Goal: Task Accomplishment & Management: Use online tool/utility

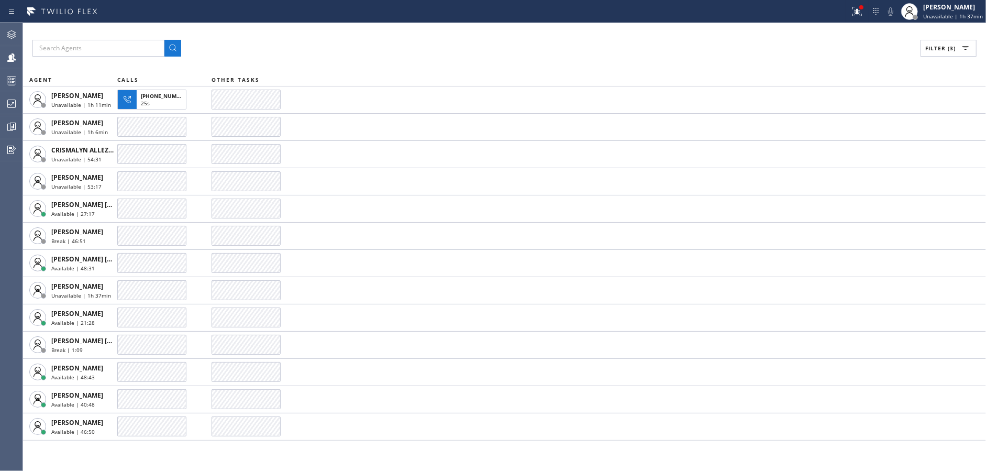
drag, startPoint x: 302, startPoint y: 31, endPoint x: 498, endPoint y: 52, distance: 196.5
click at [306, 31] on div "Filter (3) AGENT CALLS OTHER TASKS [PERSON_NAME] Unavailable | 1h 11min [PHONE_…" at bounding box center [504, 247] width 963 height 448
click at [864, 10] on icon at bounding box center [857, 11] width 13 height 13
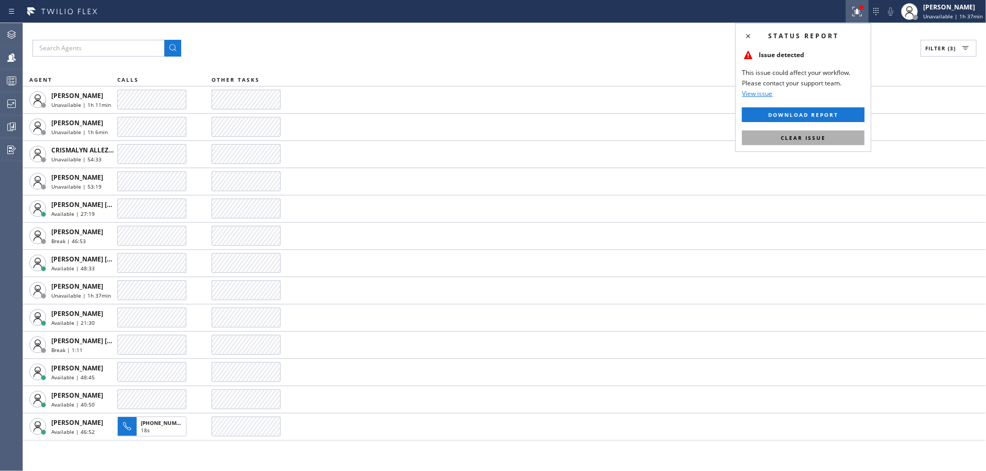
click at [812, 137] on span "Clear issue" at bounding box center [803, 137] width 45 height 7
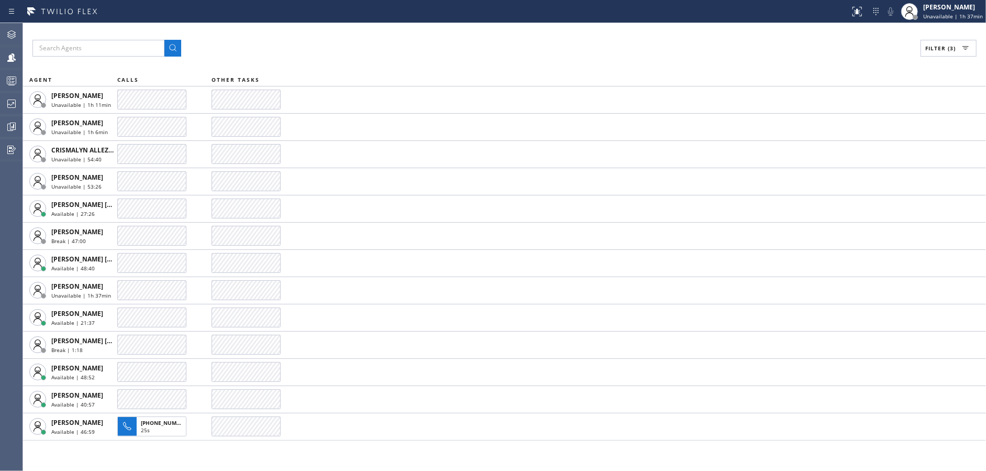
click at [307, 57] on div "Filter (3) AGENT CALLS OTHER TASKS [PERSON_NAME] Unavailable | 1h 11min [PERSON…" at bounding box center [504, 247] width 963 height 448
click at [2, 111] on div at bounding box center [11, 103] width 23 height 21
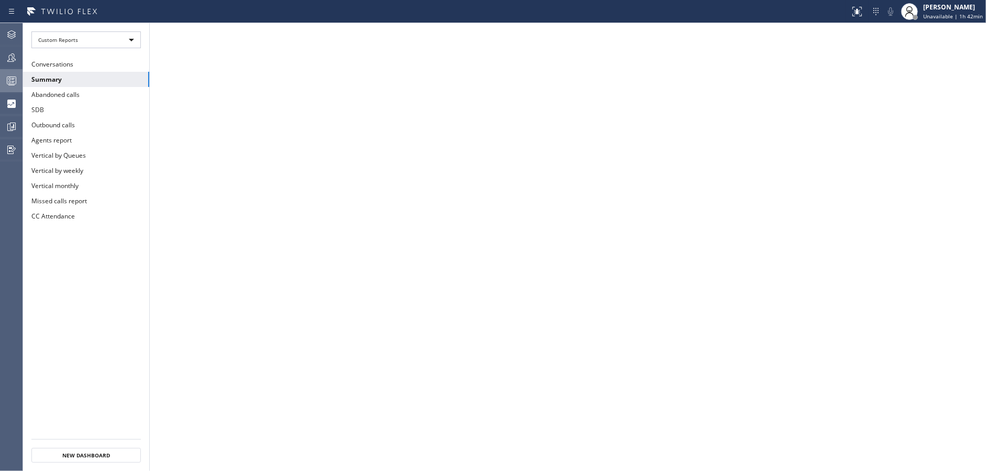
click at [1, 76] on div at bounding box center [11, 80] width 23 height 13
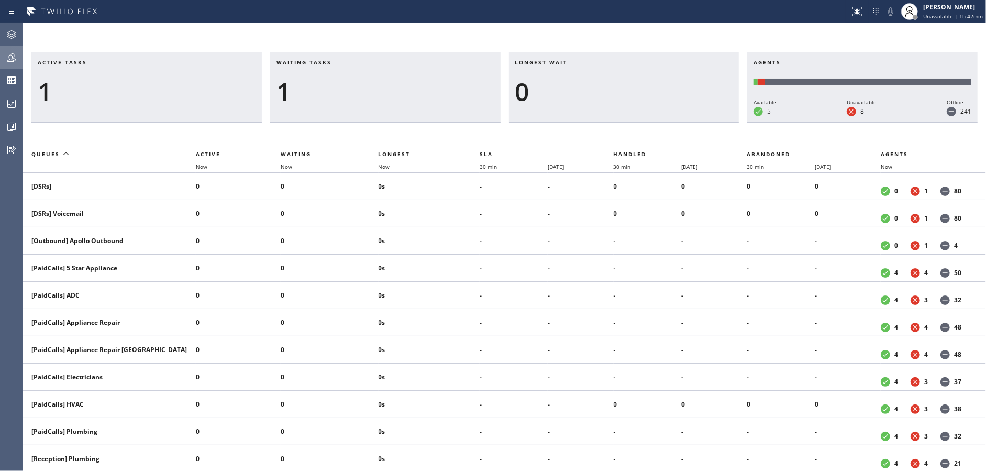
click at [12, 60] on icon at bounding box center [11, 57] width 13 height 13
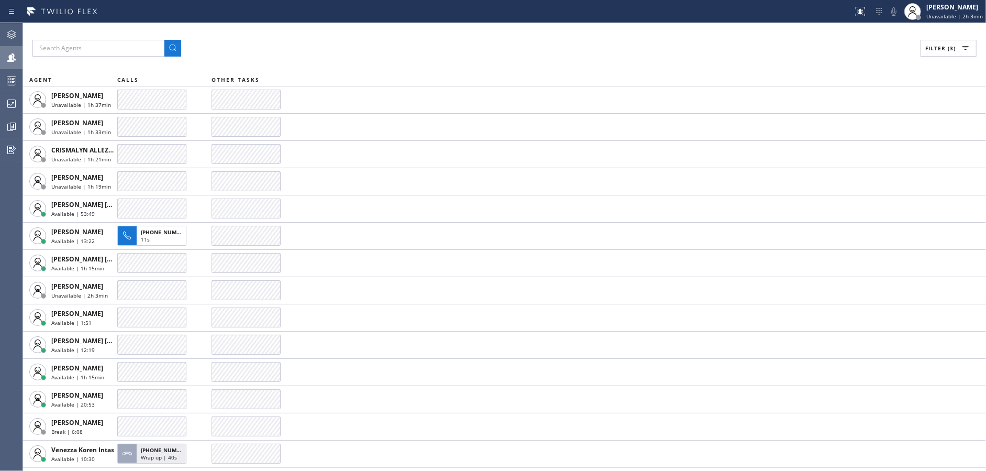
click at [334, 58] on div "Filter (3) AGENT CALLS OTHER TASKS [PERSON_NAME] Unavailable | 1h 37min [PERSON…" at bounding box center [504, 247] width 963 height 448
click at [334, 58] on div "Filter (3) AGENT CALLS OTHER TASKS [PERSON_NAME] Unavailable | 1h 38min [PERSON…" at bounding box center [504, 247] width 963 height 448
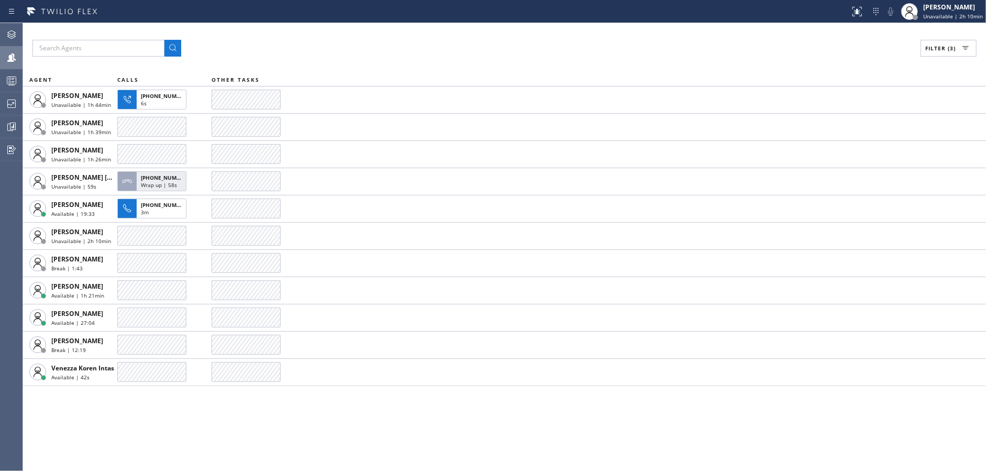
click at [261, 439] on div "Filter (3) AGENT CALLS OTHER TASKS [PERSON_NAME] Unavailable | 1h 44min [PHONE_…" at bounding box center [504, 247] width 963 height 448
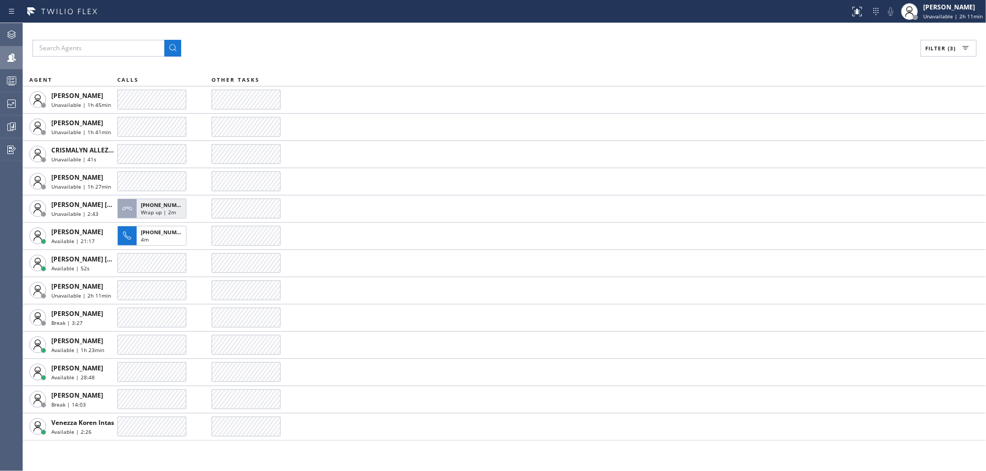
click at [611, 45] on div "Filter (3)" at bounding box center [504, 48] width 944 height 17
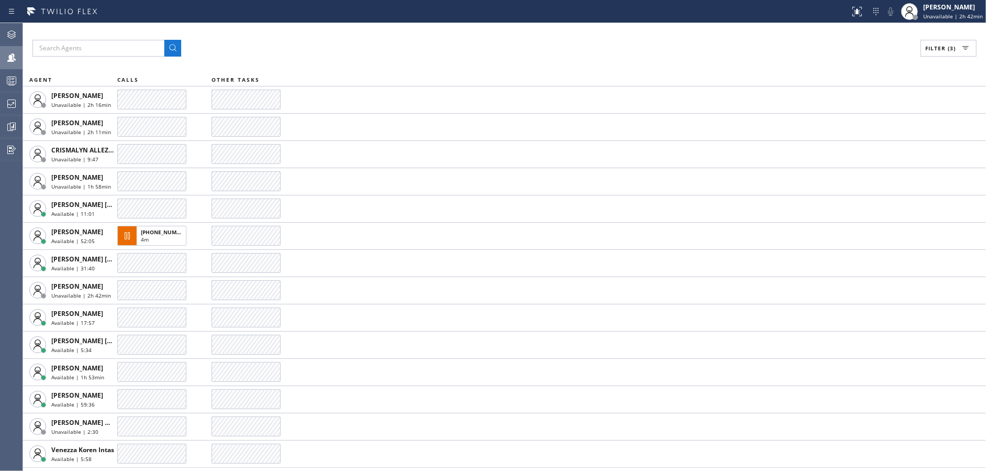
click at [238, 36] on div "Filter (3) AGENT CALLS OTHER TASKS [PERSON_NAME] Unavailable | 2h 16min [PERSON…" at bounding box center [504, 247] width 963 height 448
click at [13, 97] on icon at bounding box center [11, 103] width 13 height 13
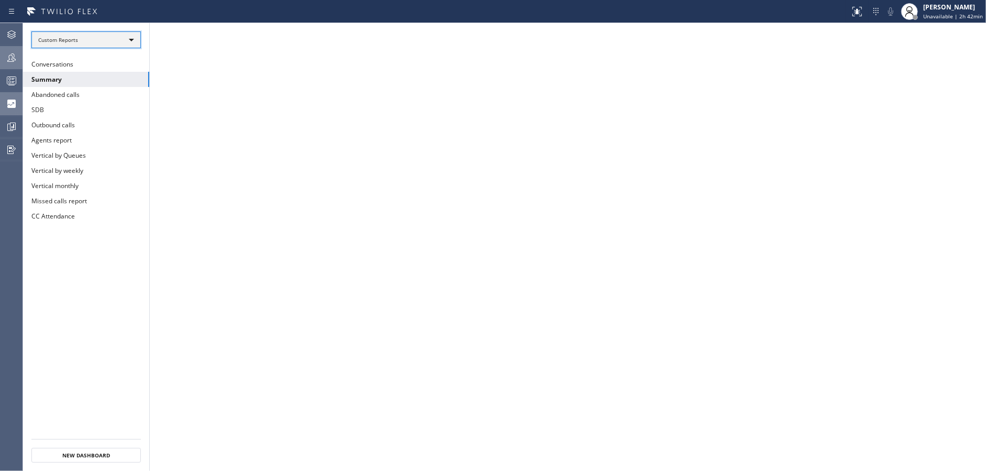
click at [110, 40] on div "Custom Reports" at bounding box center [85, 39] width 109 height 17
click at [118, 111] on li "Custom Reports" at bounding box center [85, 107] width 107 height 13
click at [138, 80] on button "Summary" at bounding box center [86, 79] width 126 height 15
click at [5, 52] on icon at bounding box center [11, 57] width 13 height 13
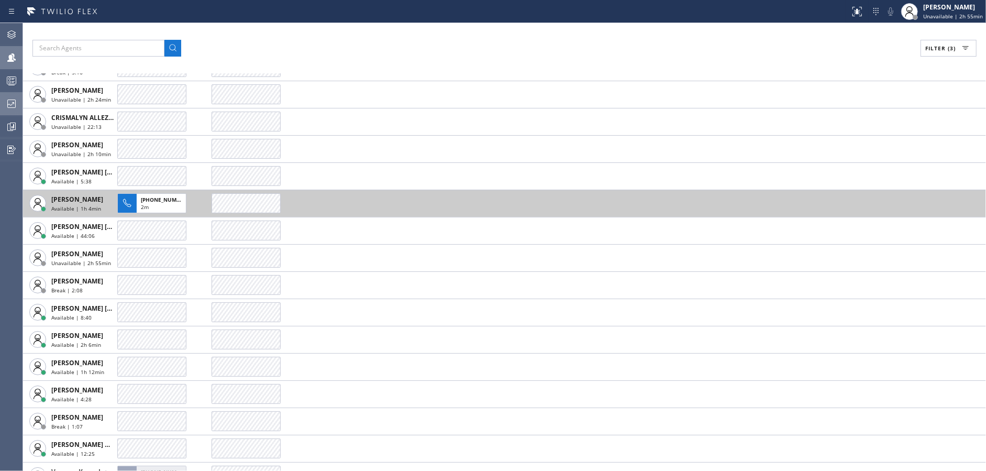
scroll to position [51, 0]
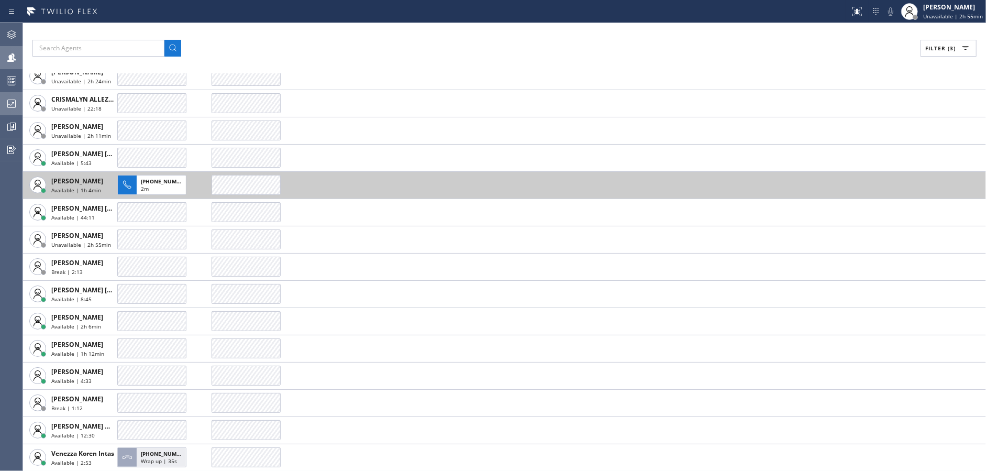
click at [445, 248] on td at bounding box center [599, 239] width 775 height 27
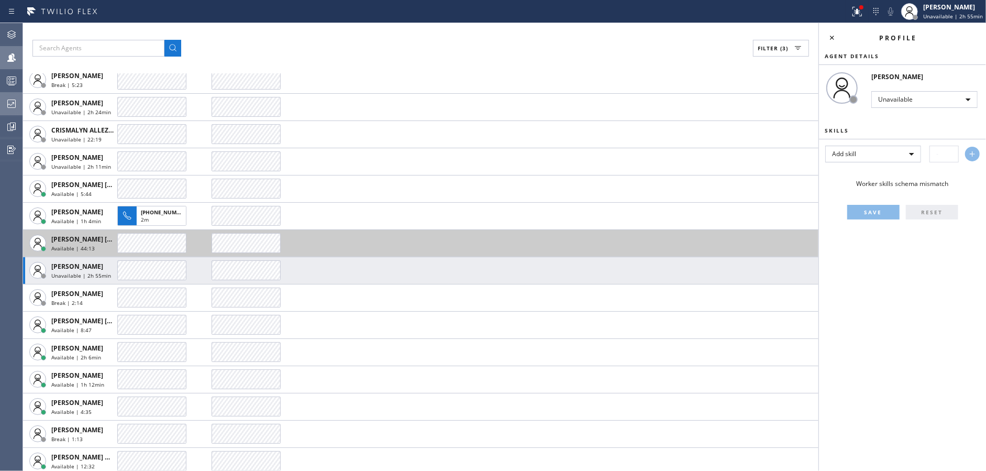
scroll to position [51, 0]
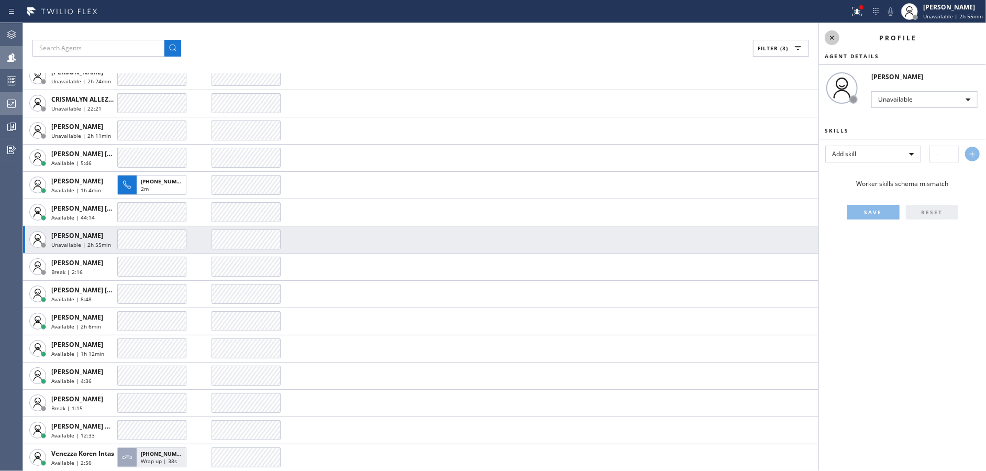
drag, startPoint x: 835, startPoint y: 37, endPoint x: 855, endPoint y: 17, distance: 28.2
click at [835, 36] on icon at bounding box center [832, 37] width 13 height 13
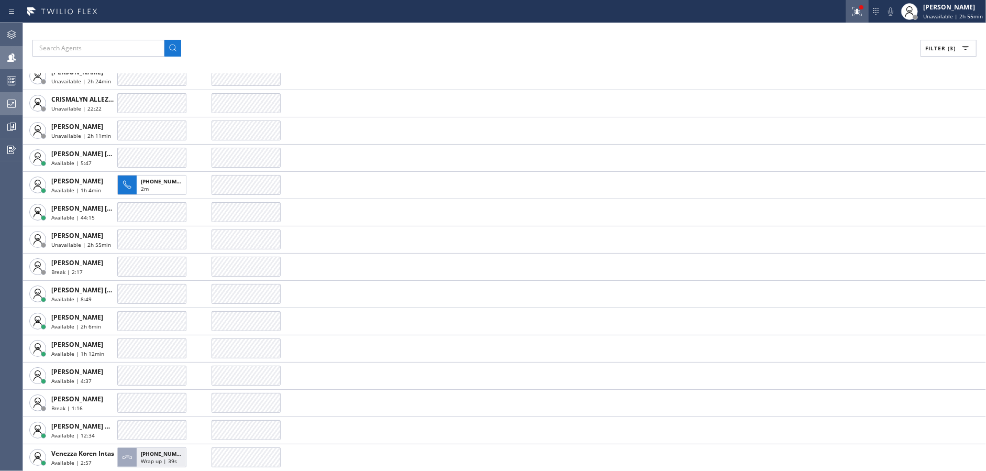
click at [863, 3] on button at bounding box center [857, 11] width 23 height 23
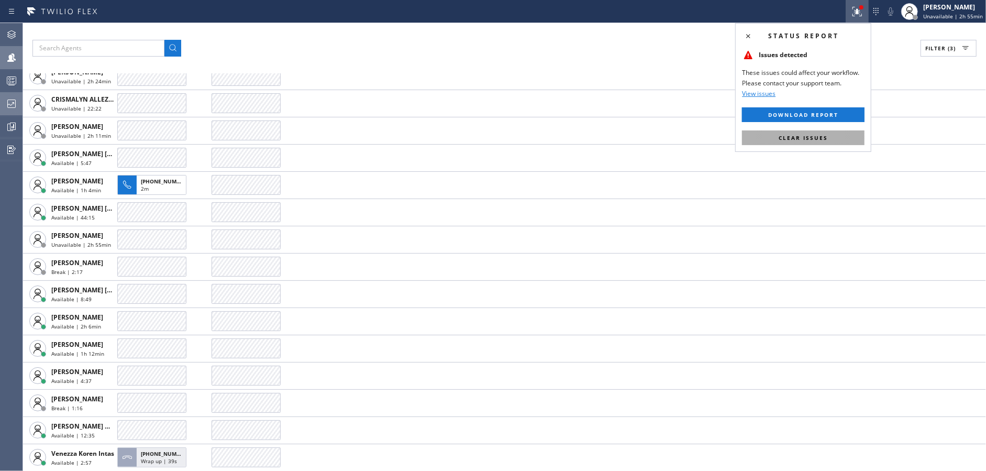
click at [831, 132] on button "Clear issues" at bounding box center [803, 137] width 123 height 15
